Goal: Task Accomplishment & Management: Manage account settings

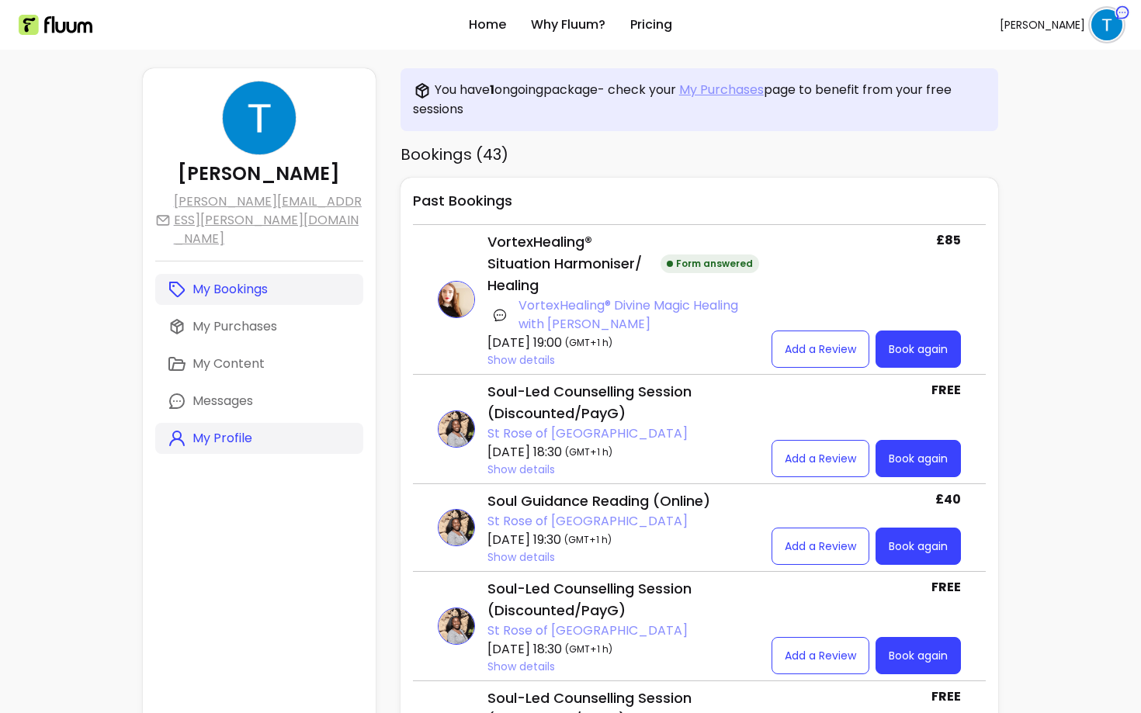
click at [228, 429] on p "My Profile" at bounding box center [222, 438] width 60 height 19
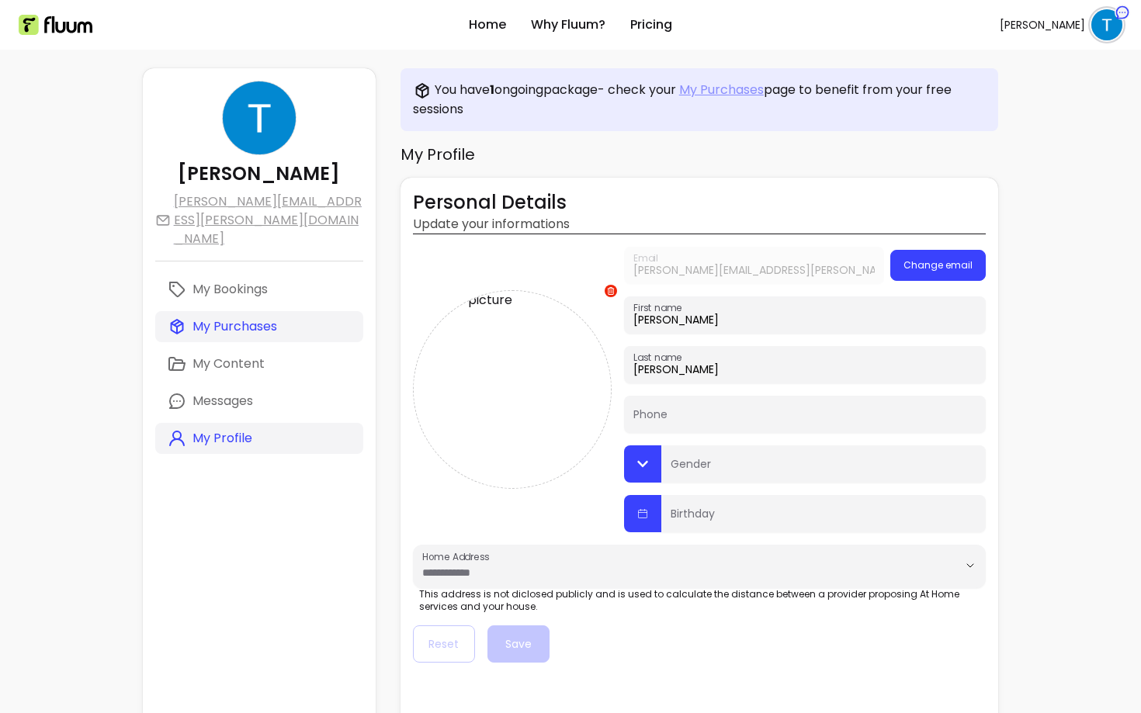
click at [235, 317] on p "My Purchases" at bounding box center [234, 326] width 85 height 19
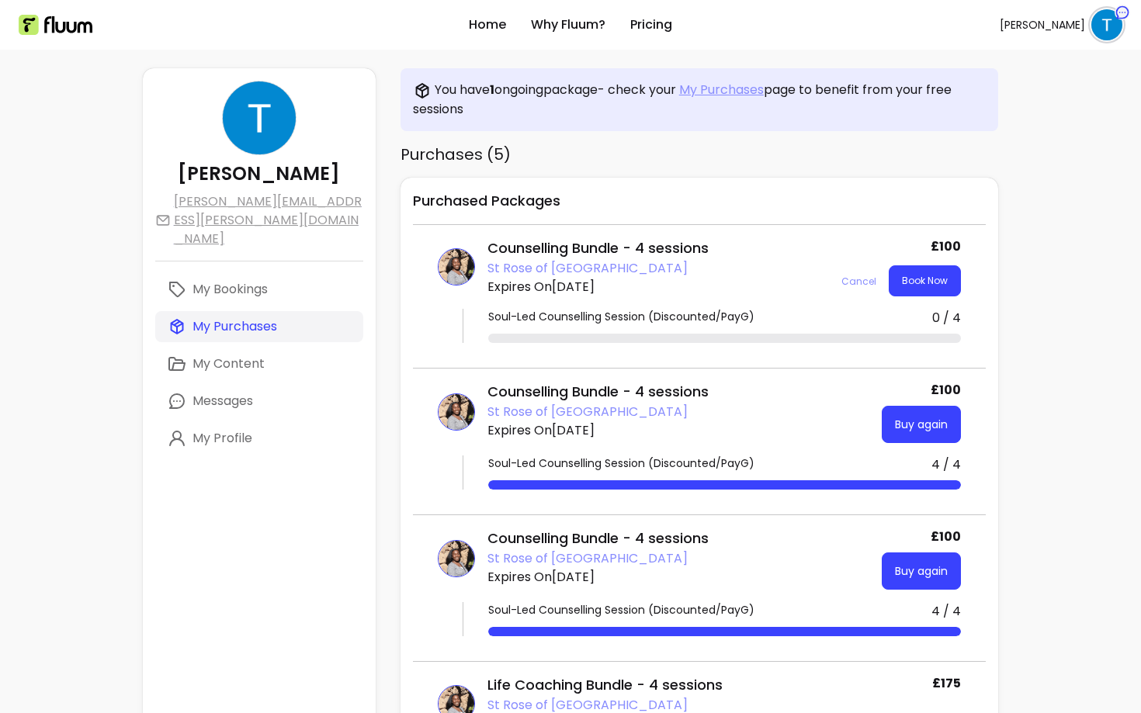
click at [237, 274] on div "My Bookings My Purchases My Content Messages My Profile" at bounding box center [259, 364] width 208 height 180
click at [237, 280] on p "My Bookings" at bounding box center [229, 289] width 75 height 19
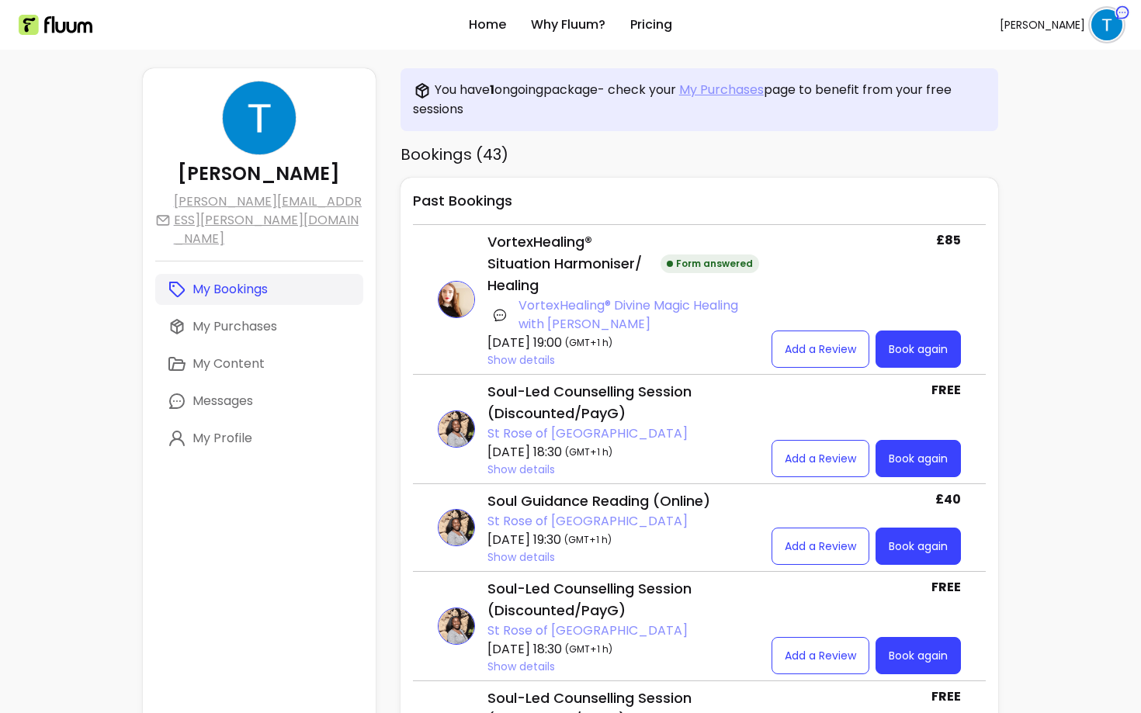
click at [492, 307] on icon "button" at bounding box center [500, 315] width 16 height 16
click at [1093, 29] on img at bounding box center [1106, 24] width 31 height 31
click at [1008, 128] on li "Contact us" at bounding box center [1042, 116] width 143 height 25
click at [1108, 34] on img at bounding box center [1106, 24] width 31 height 31
click at [1014, 143] on span "Log Out" at bounding box center [1051, 143] width 113 height 16
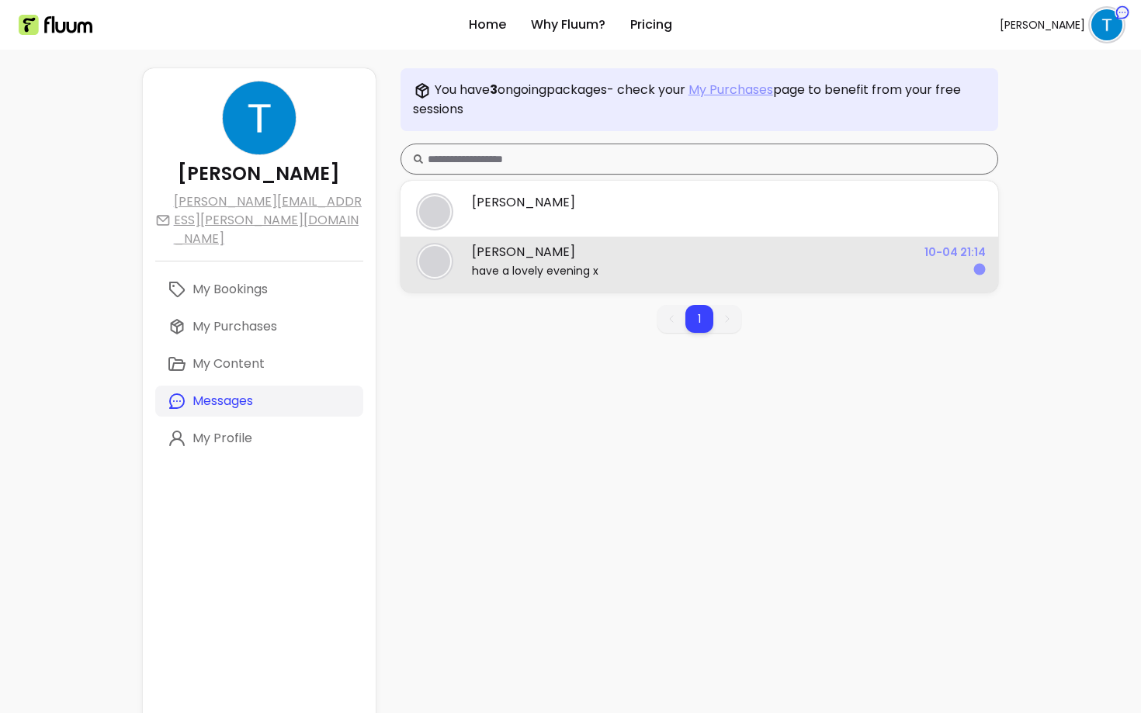
scroll to position [68, 0]
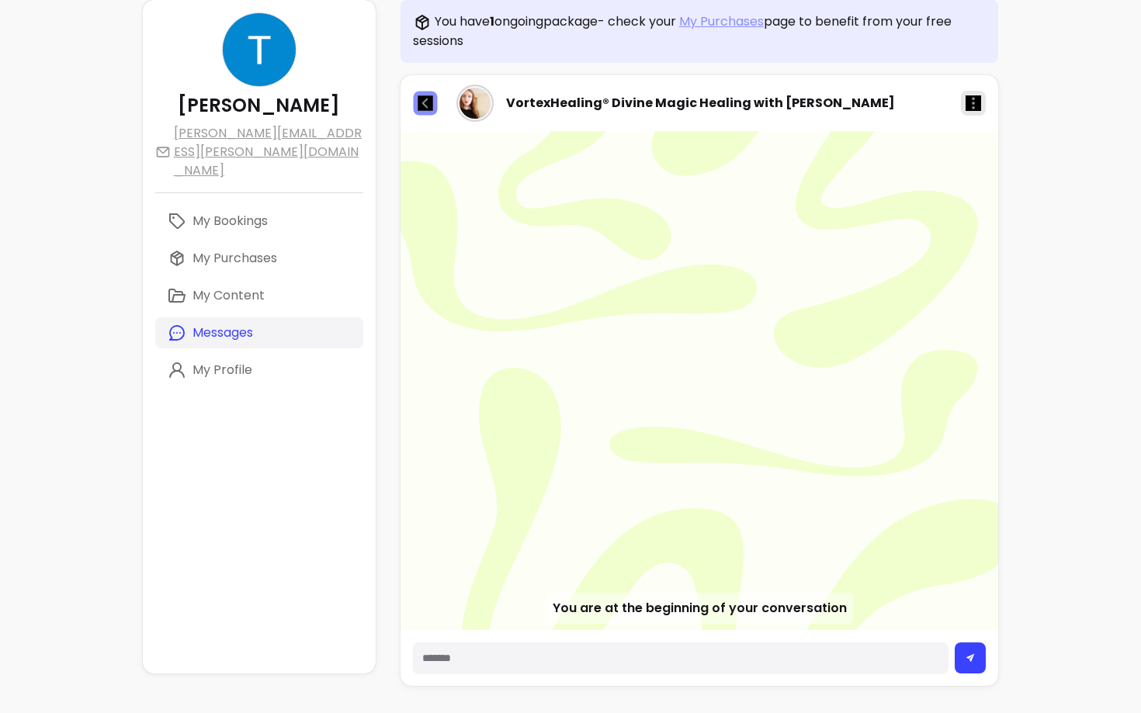
click at [417, 101] on img "button" at bounding box center [424, 102] width 15 height 15
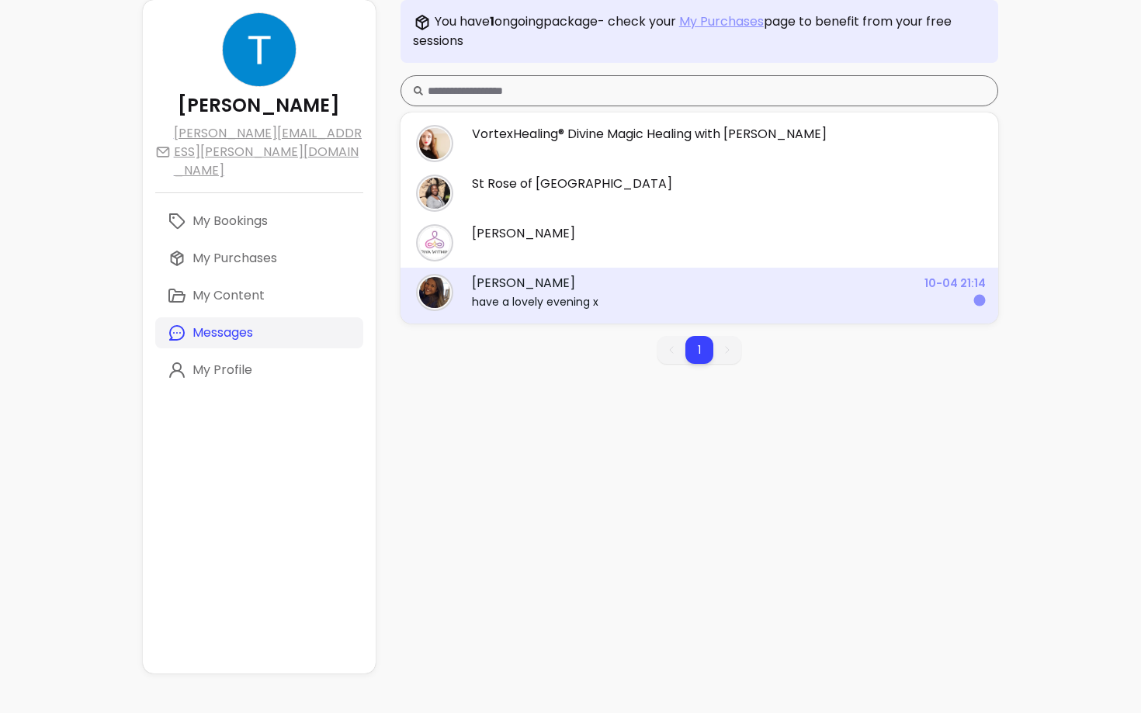
click at [594, 295] on div "have a lovely evening x" at bounding box center [729, 302] width 514 height 16
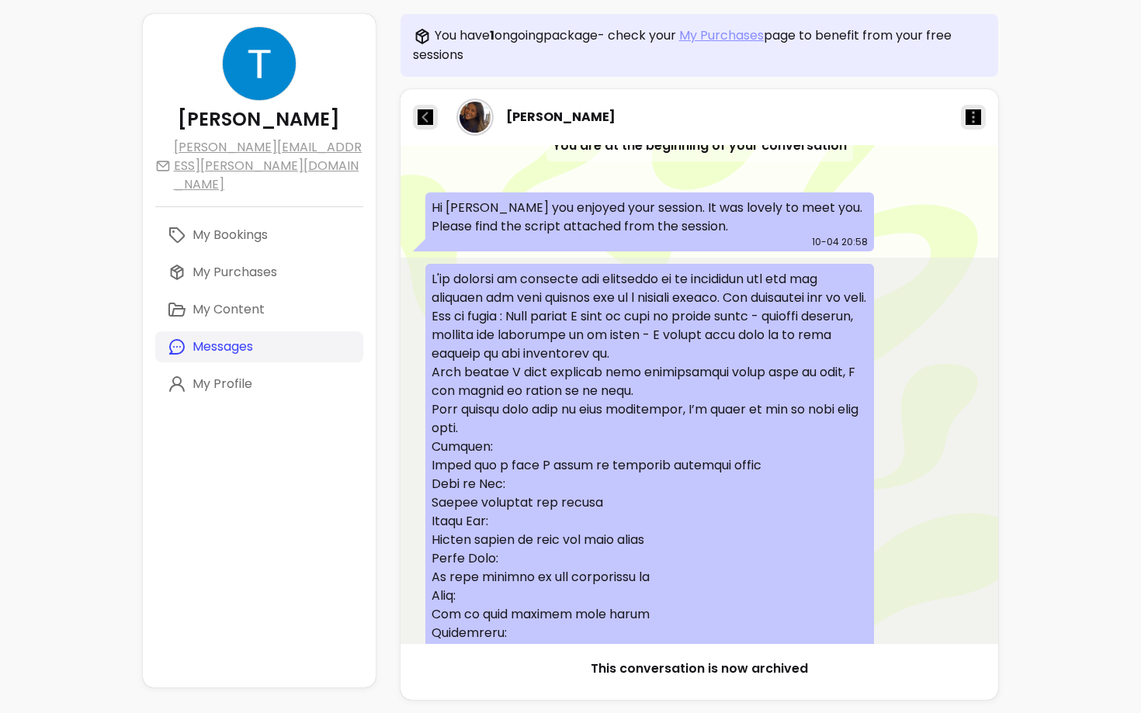
scroll to position [-1110, 0]
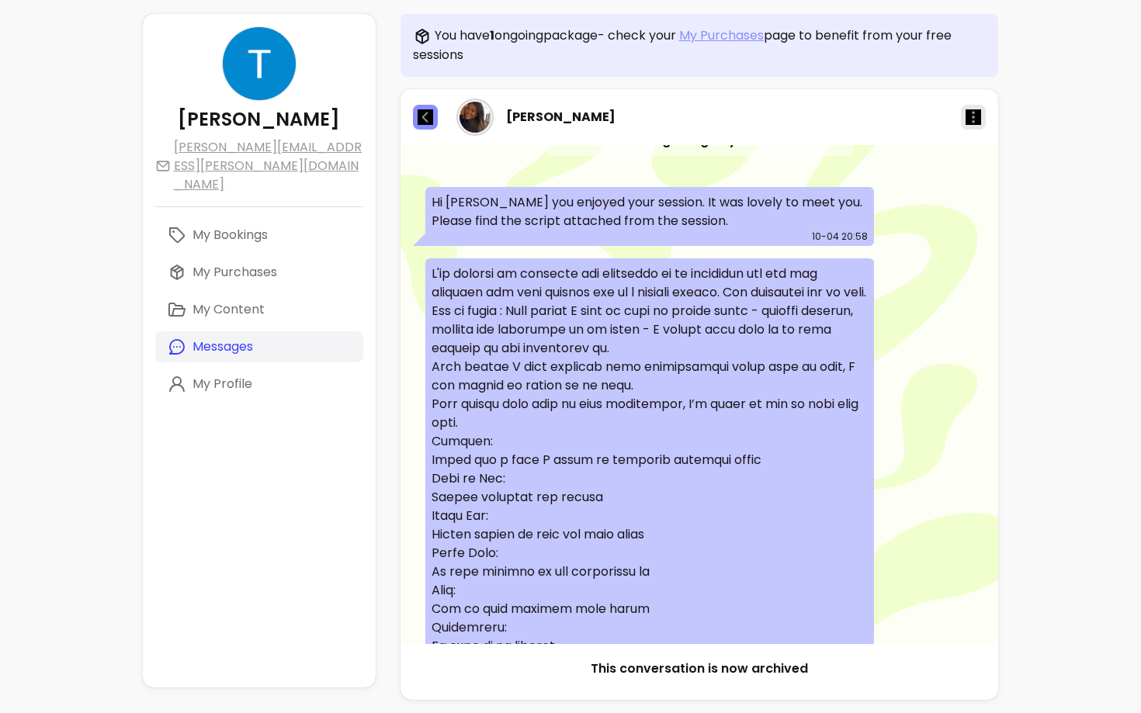
click at [417, 112] on img "button" at bounding box center [425, 117] width 16 height 16
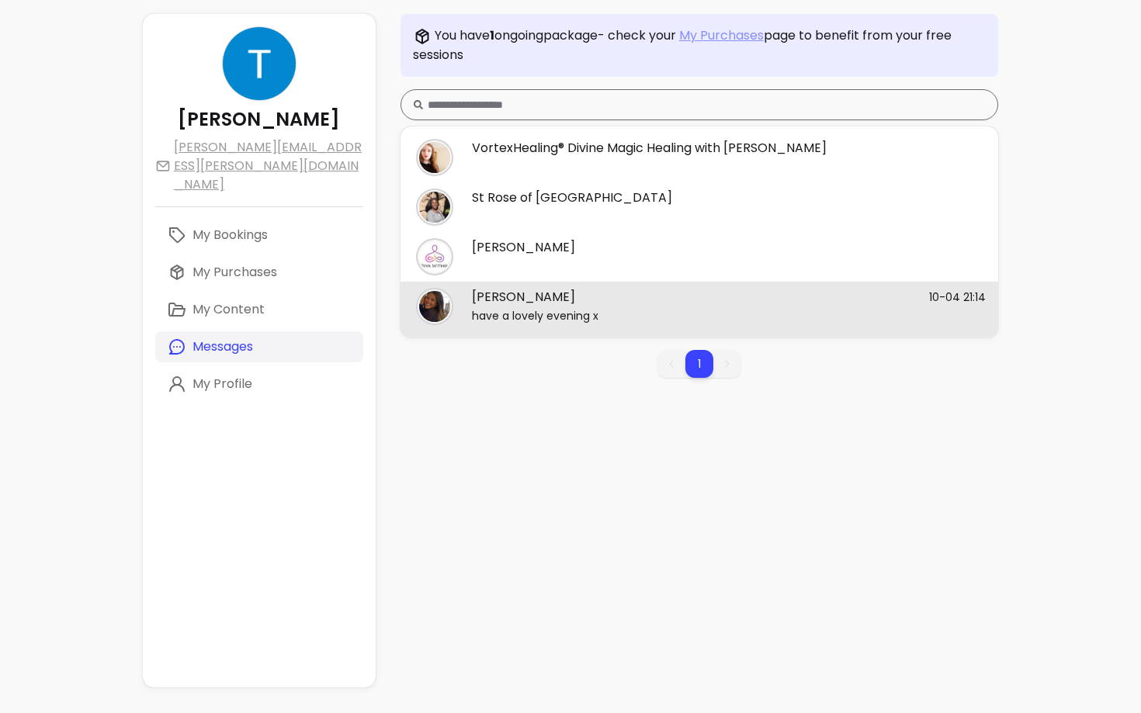
click at [1140, 164] on div "**********" at bounding box center [570, 336] width 1141 height 781
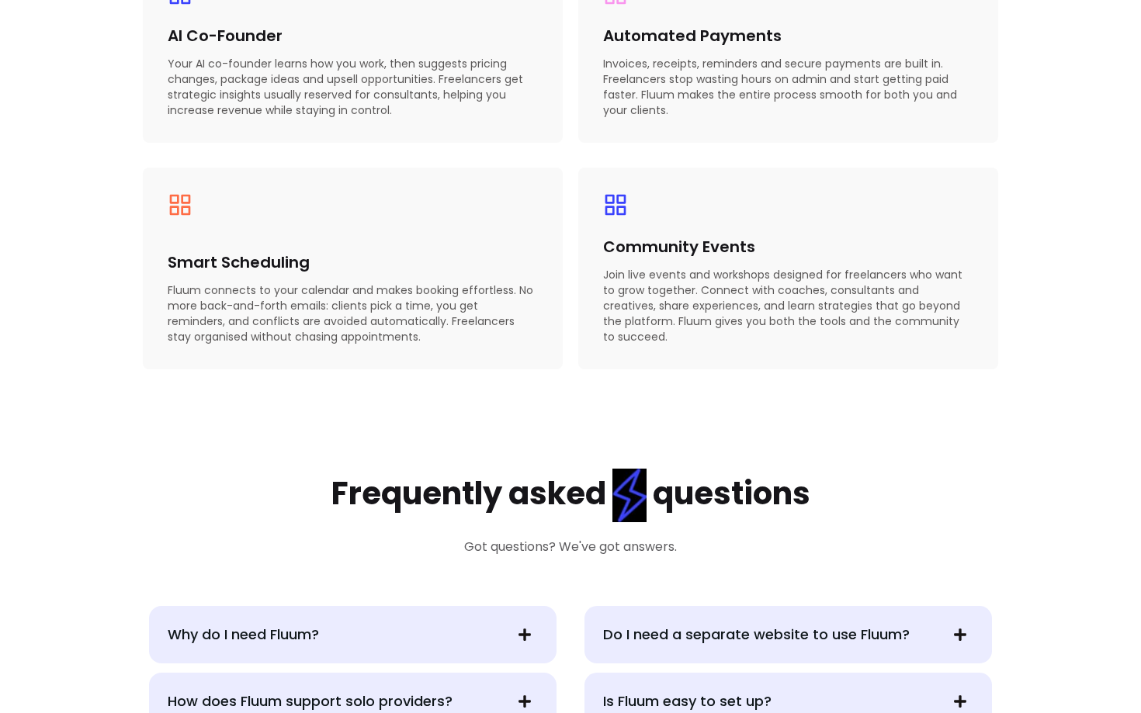
scroll to position [2728, 0]
